Goal: Find specific page/section: Find specific page/section

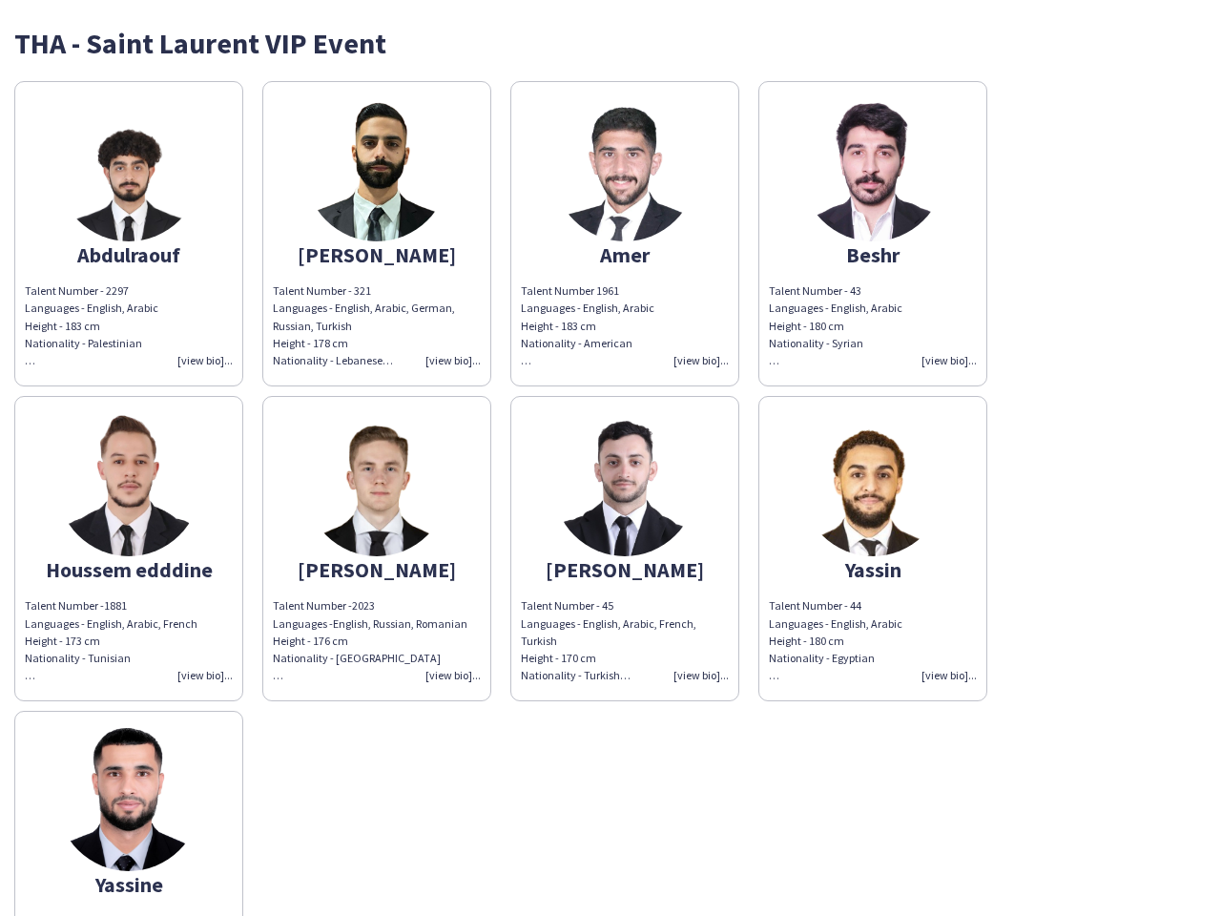
click at [611, 458] on img at bounding box center [624, 484] width 143 height 143
click at [129, 234] on img at bounding box center [128, 169] width 143 height 143
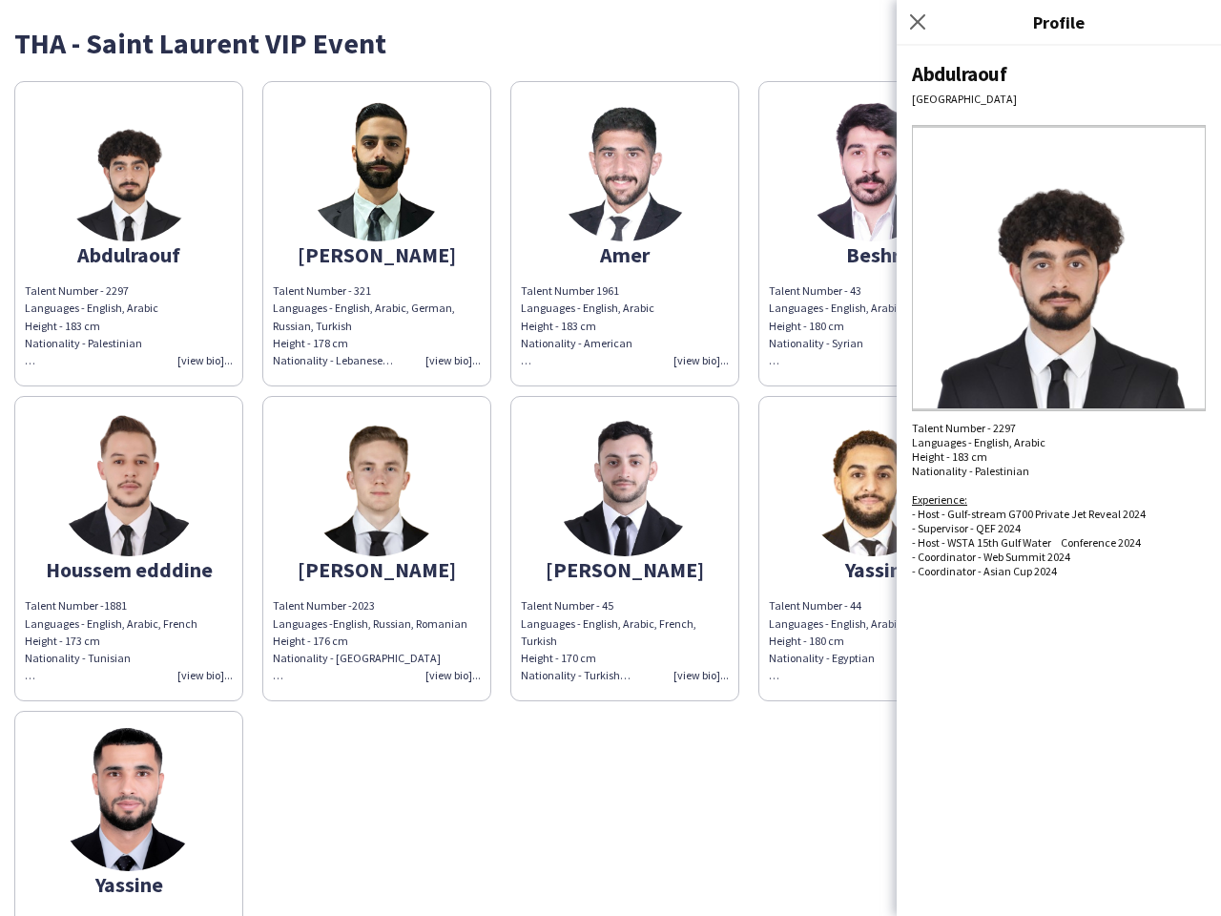
click at [377, 234] on img at bounding box center [376, 169] width 143 height 143
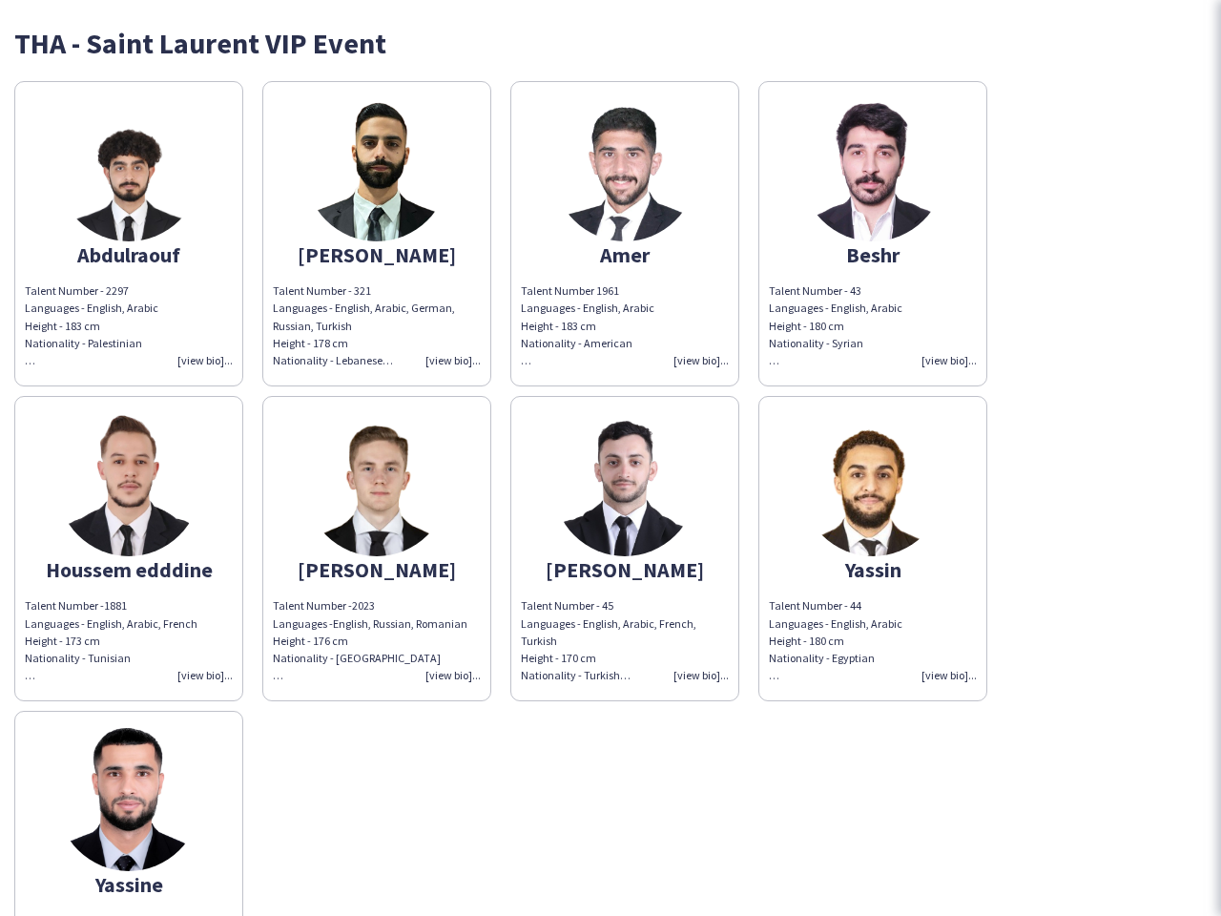
click at [625, 234] on img at bounding box center [624, 169] width 143 height 143
click at [873, 234] on img at bounding box center [873, 169] width 143 height 143
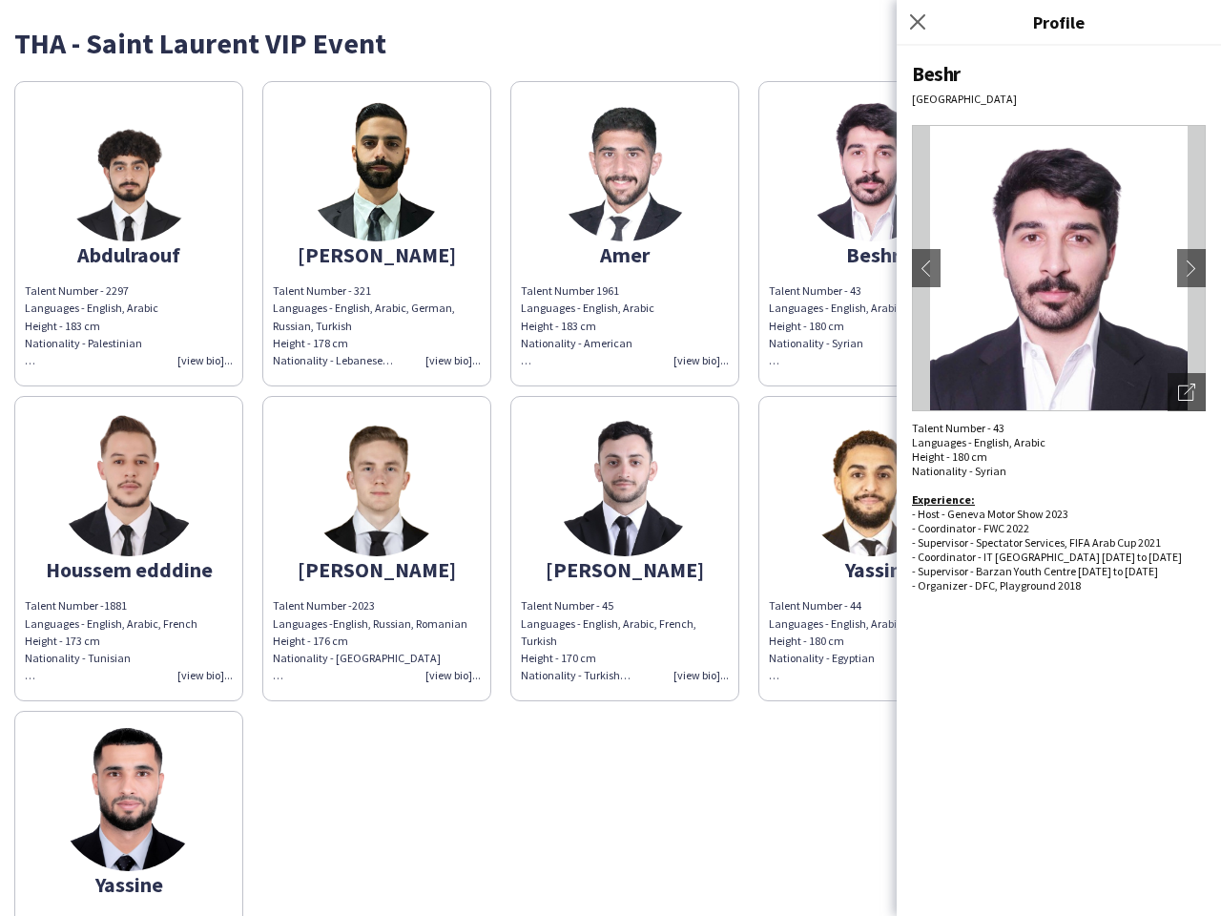
click at [129, 549] on img at bounding box center [128, 484] width 143 height 143
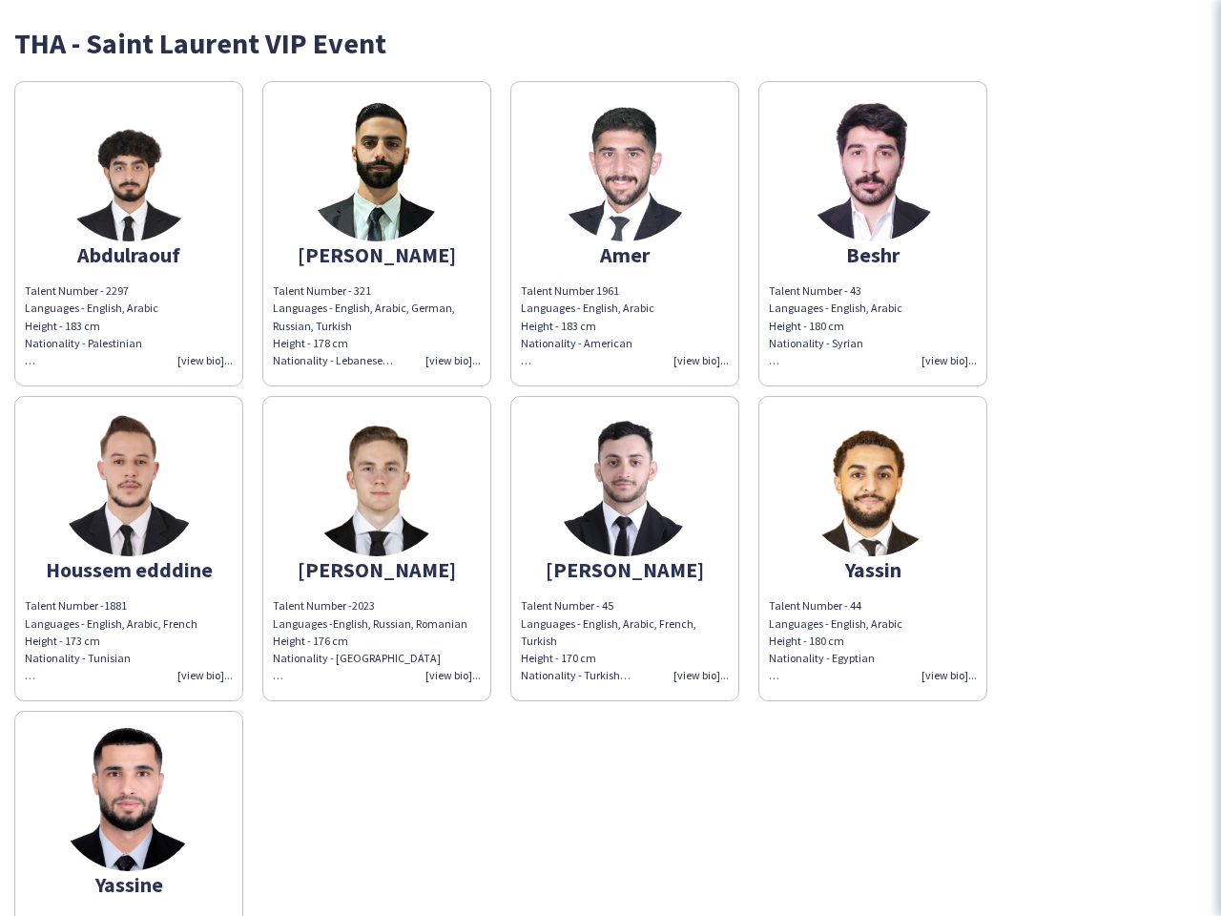
click at [377, 549] on img at bounding box center [376, 484] width 143 height 143
click at [625, 549] on img at bounding box center [624, 484] width 143 height 143
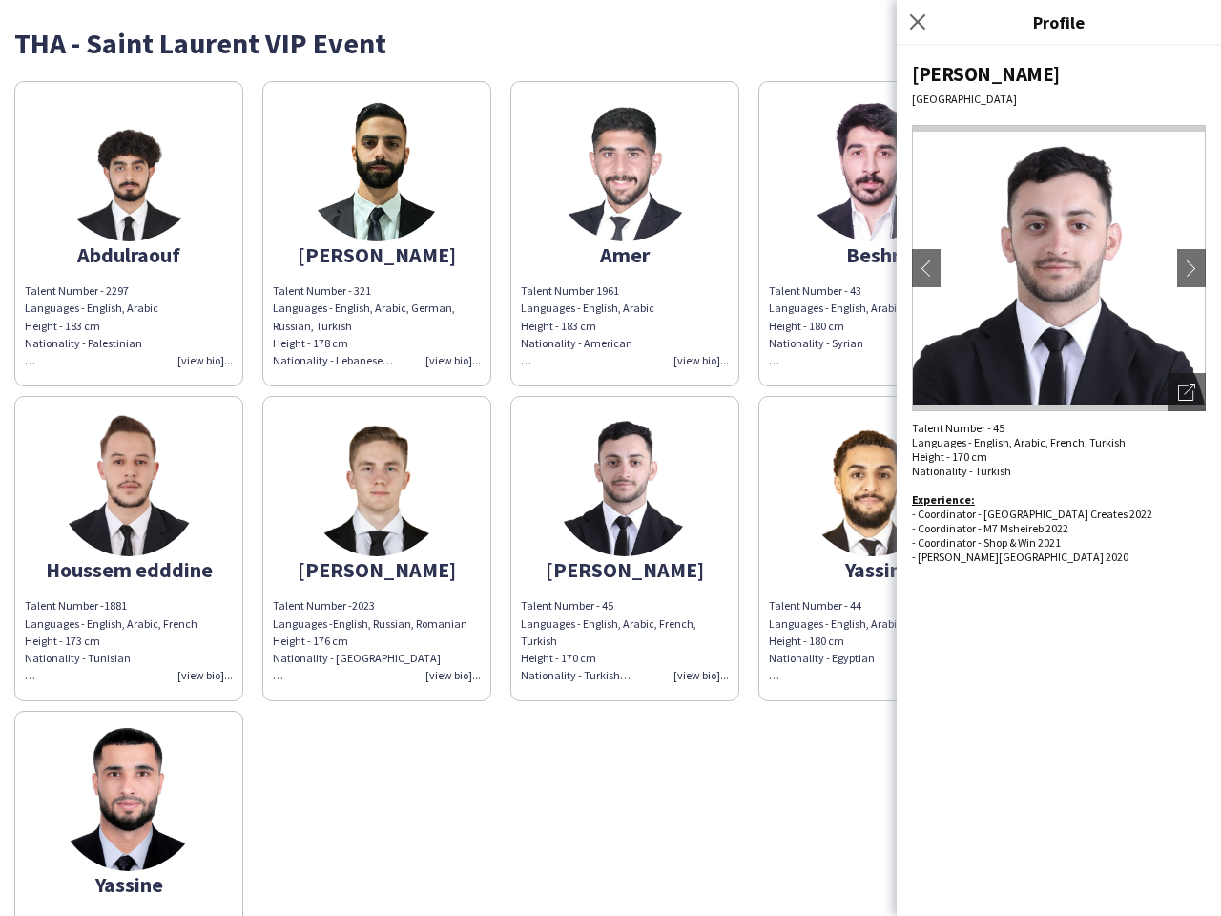
click at [873, 549] on img at bounding box center [873, 484] width 143 height 143
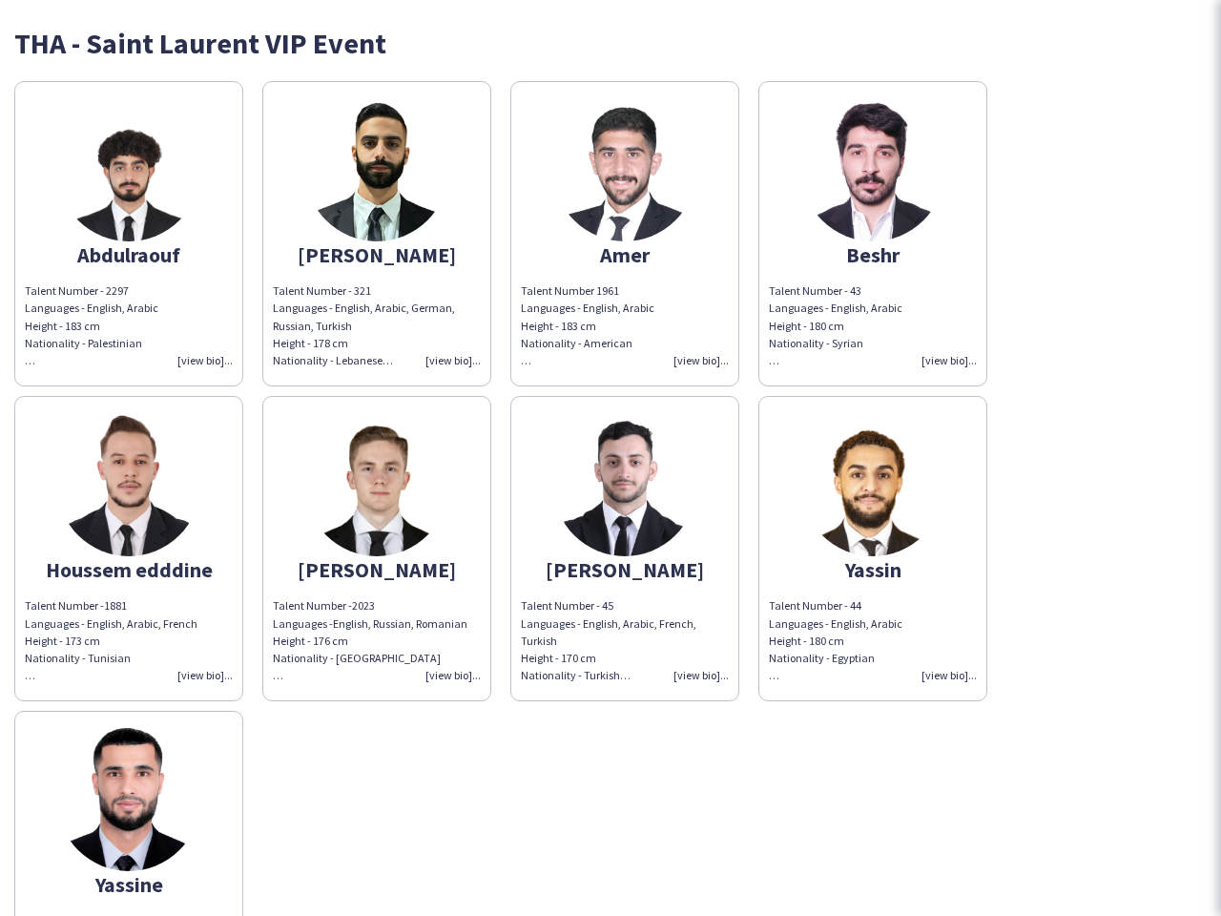
click at [129, 813] on img at bounding box center [128, 799] width 143 height 143
